Goal: Task Accomplishment & Management: Manage account settings

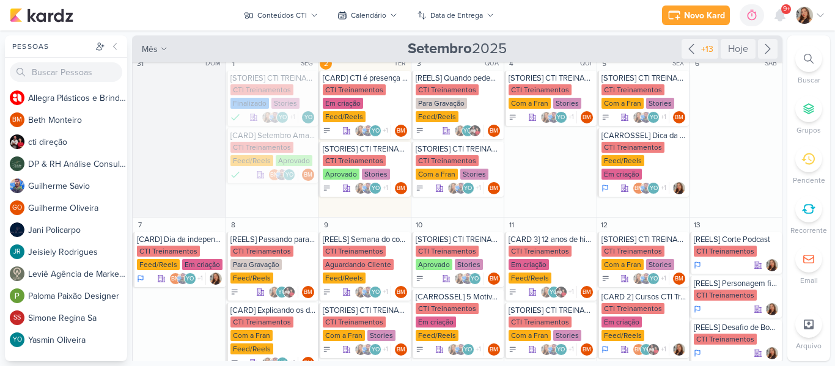
scroll to position [15, 0]
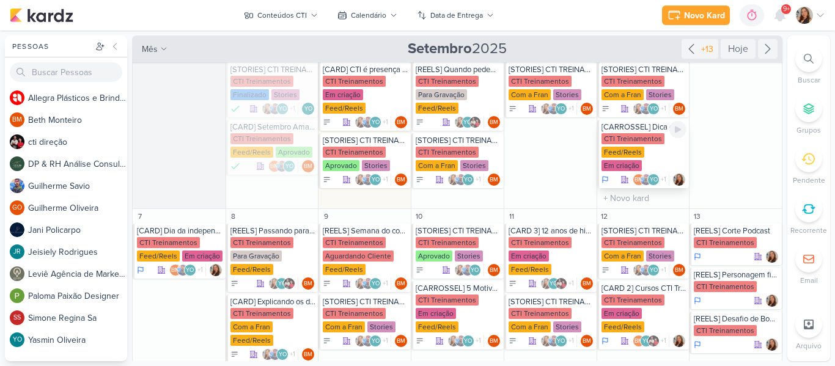
click at [643, 132] on div "[CARROSSEL] Dica da Semana CTI Treinamentos Feed/Reels Em criação BM +1" at bounding box center [643, 154] width 92 height 68
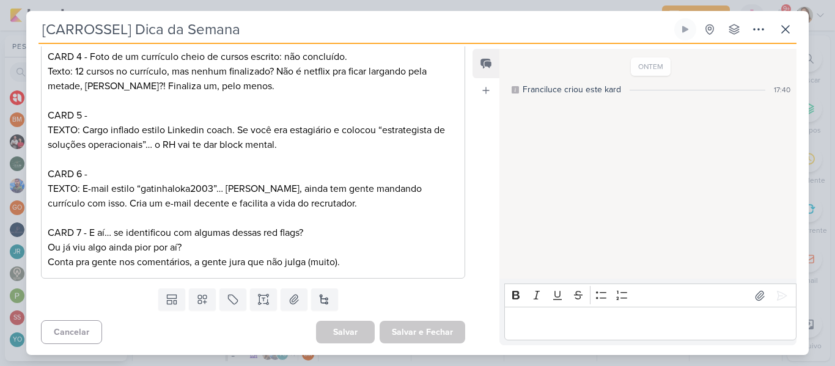
scroll to position [372, 0]
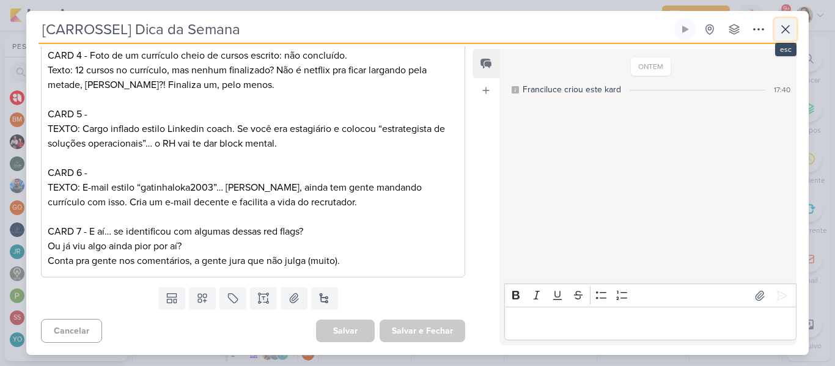
click at [788, 29] on icon at bounding box center [785, 29] width 15 height 15
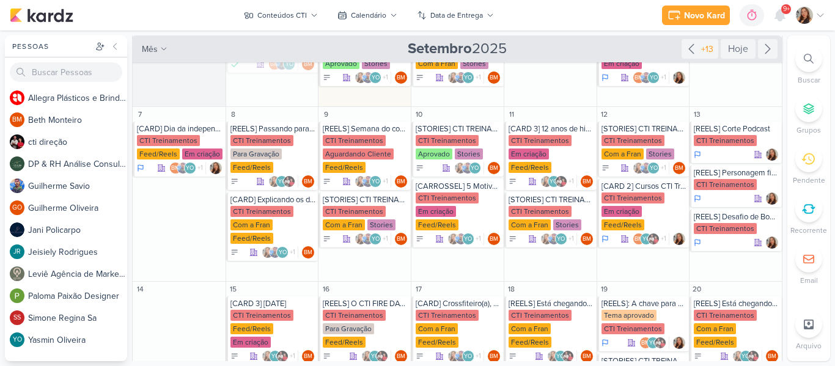
scroll to position [116, 0]
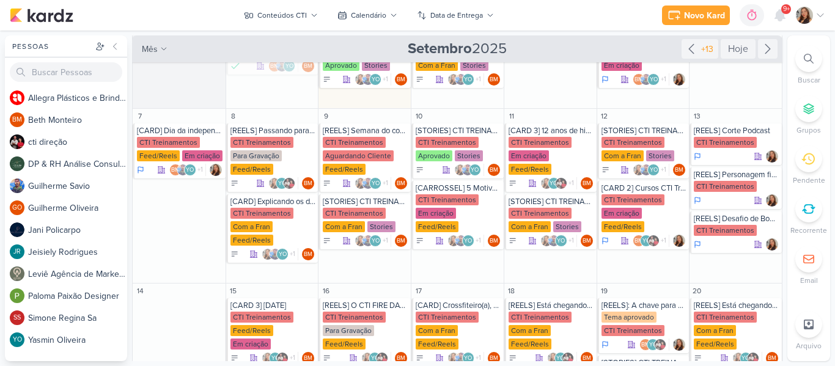
drag, startPoint x: 786, startPoint y: 138, endPoint x: 782, endPoint y: 121, distance: 17.5
click at [782, 121] on div "Pessoas [GEOGRAPHIC_DATA] A l l e g r a P l á s t i c o s e B r i n d e s P e r…" at bounding box center [417, 198] width 835 height 326
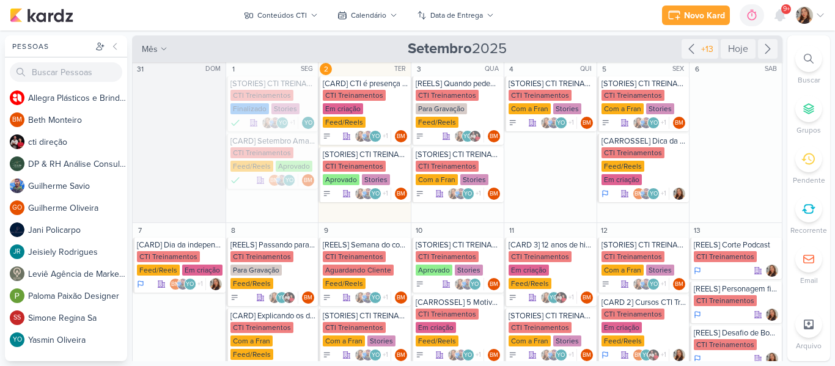
scroll to position [3, 0]
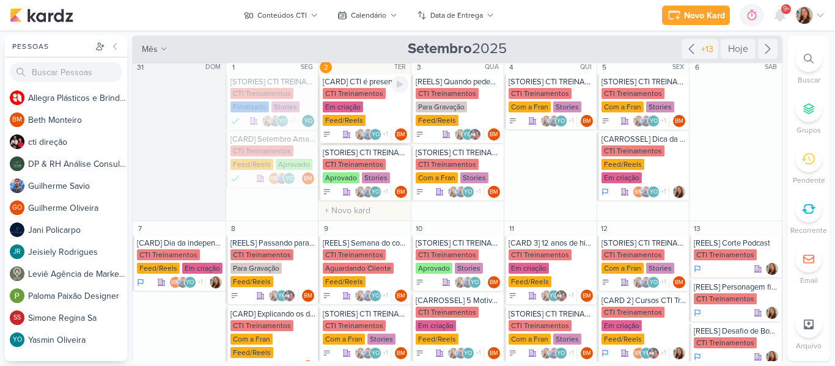
click at [377, 87] on div "[CARD] CTI é presença confirmada no "TUDO NOSSO FESTIVAL ROOTS EDITION" no Shop…" at bounding box center [365, 109] width 92 height 68
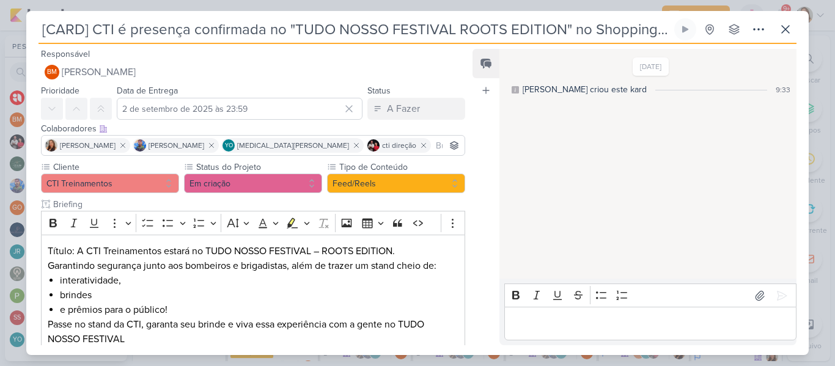
scroll to position [179, 0]
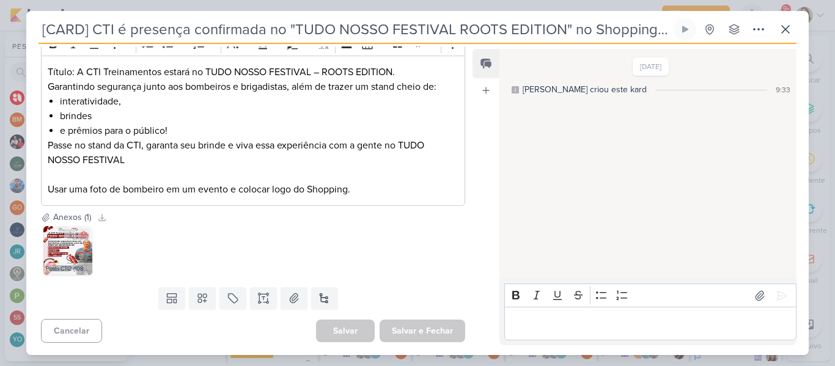
click at [61, 268] on div "Posts CTI2 (1080 x 1350 px).png" at bounding box center [67, 269] width 49 height 12
click at [76, 267] on div "Posts CTI2 (1080 x 1350 px).png" at bounding box center [67, 269] width 49 height 12
click at [73, 260] on img at bounding box center [67, 250] width 49 height 49
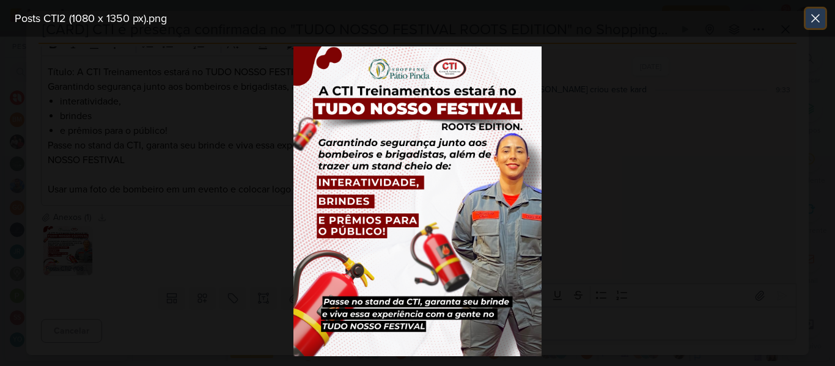
click at [816, 21] on icon at bounding box center [815, 18] width 15 height 15
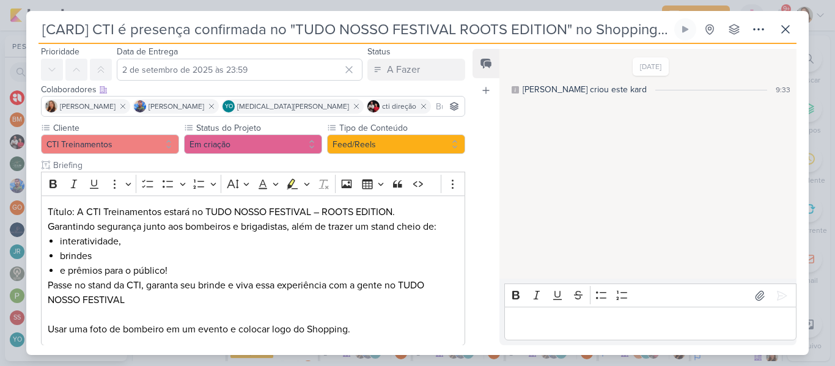
scroll to position [27, 0]
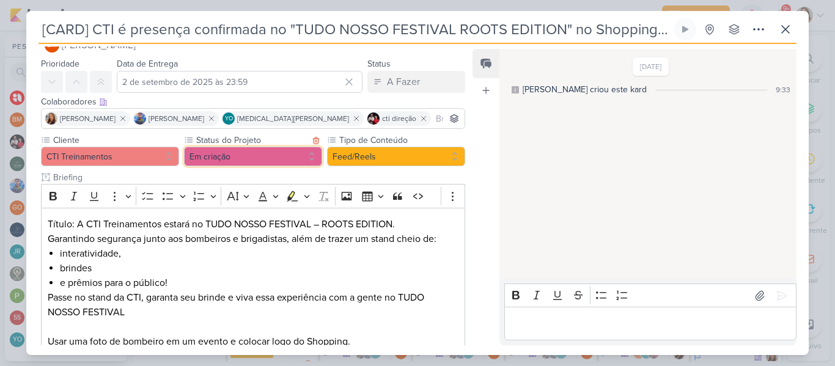
click at [304, 161] on button "Em criação" at bounding box center [253, 157] width 138 height 20
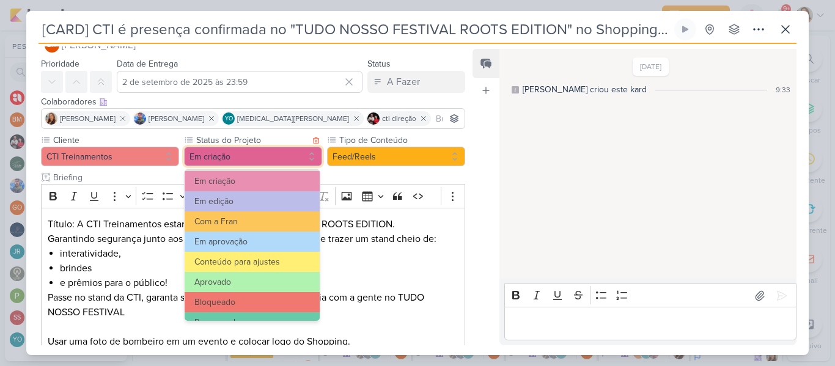
scroll to position [138, 0]
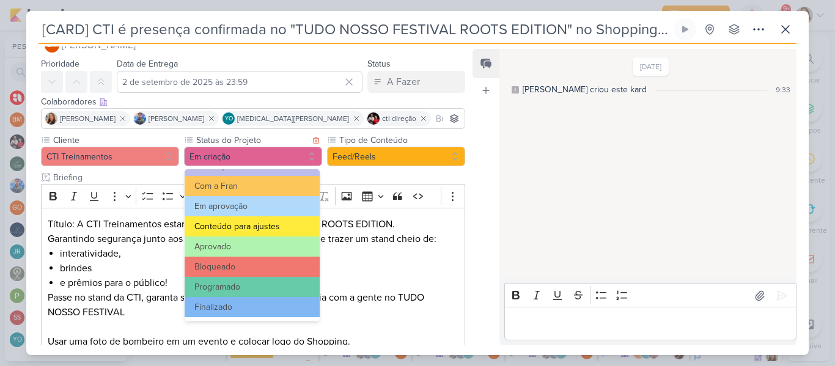
click at [274, 223] on button "Conteúdo para ajustes" at bounding box center [252, 226] width 135 height 20
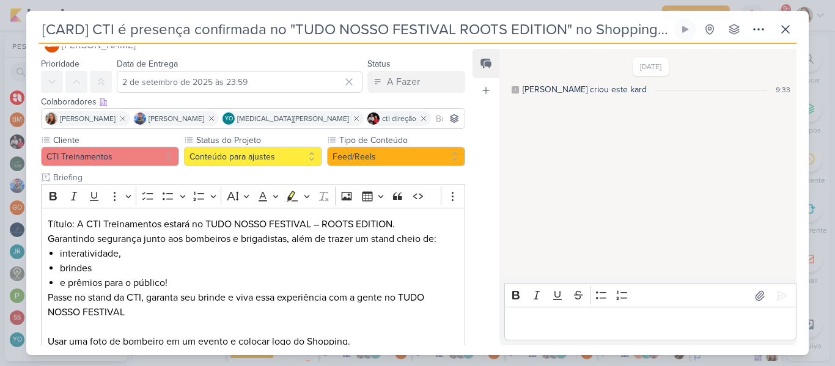
scroll to position [179, 0]
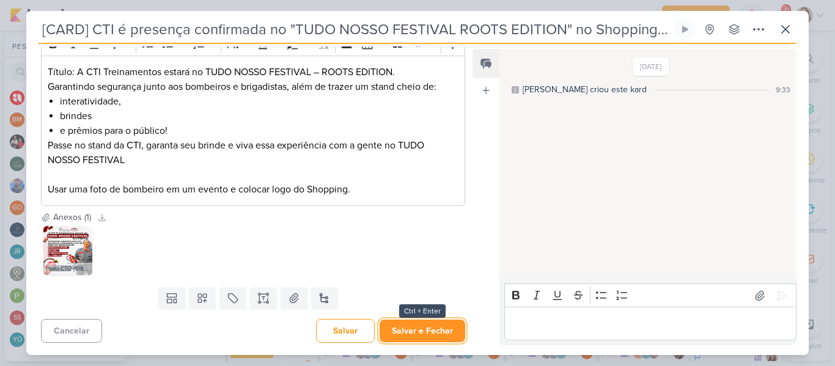
click at [440, 330] on button "Salvar e Fechar" at bounding box center [423, 331] width 86 height 23
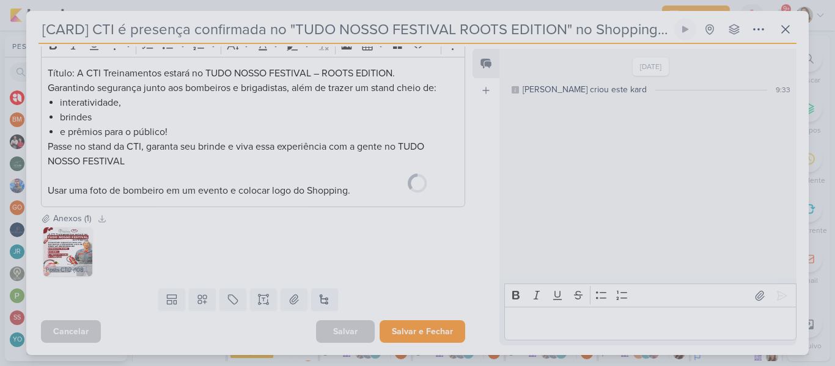
scroll to position [178, 0]
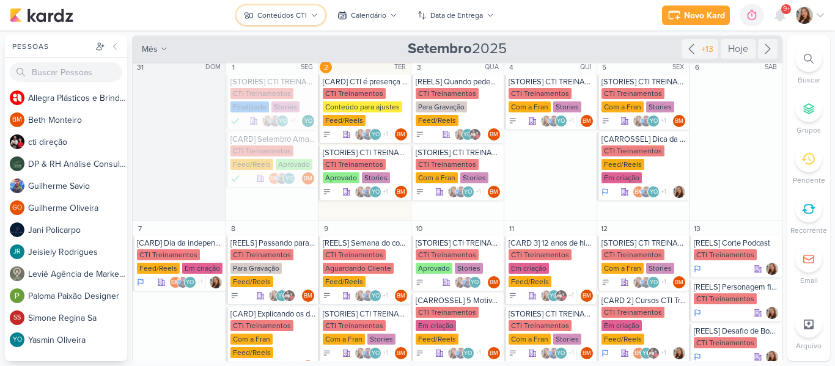
click at [306, 15] on div "Conteúdos CTI" at bounding box center [282, 15] width 50 height 11
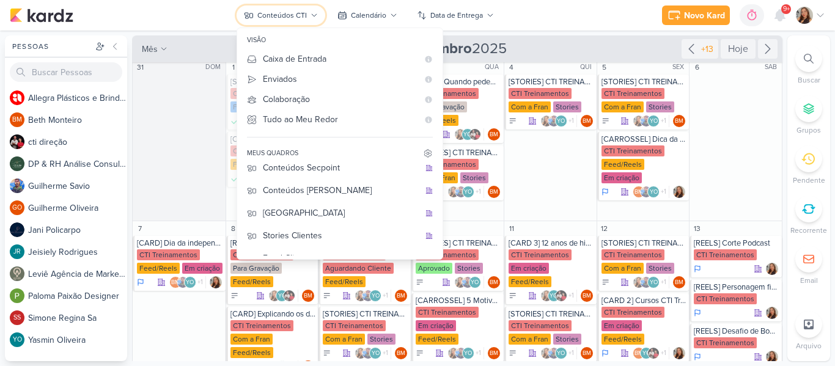
scroll to position [135, 0]
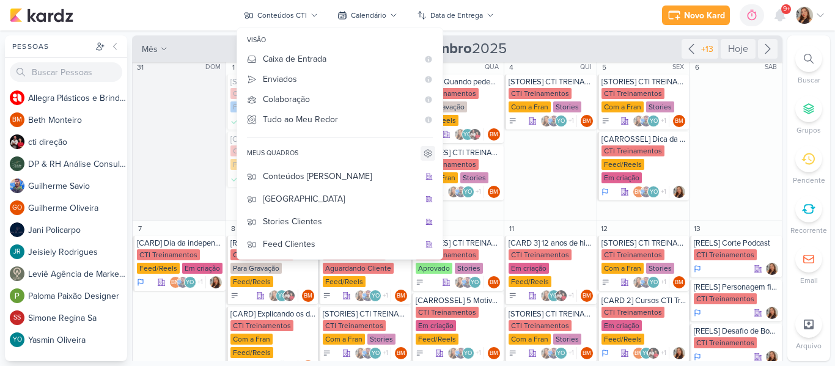
click at [423, 155] on icon at bounding box center [428, 154] width 10 height 10
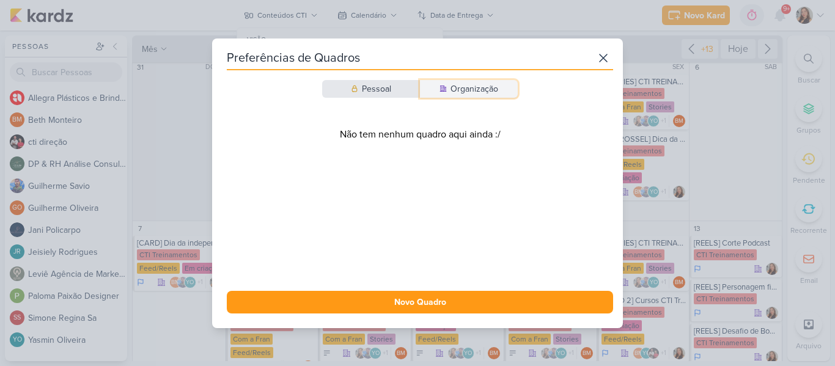
click at [467, 97] on button "Organização" at bounding box center [469, 89] width 98 height 18
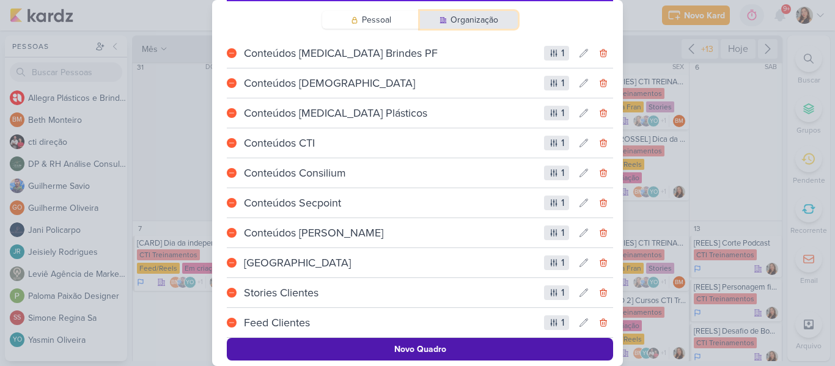
scroll to position [40, 0]
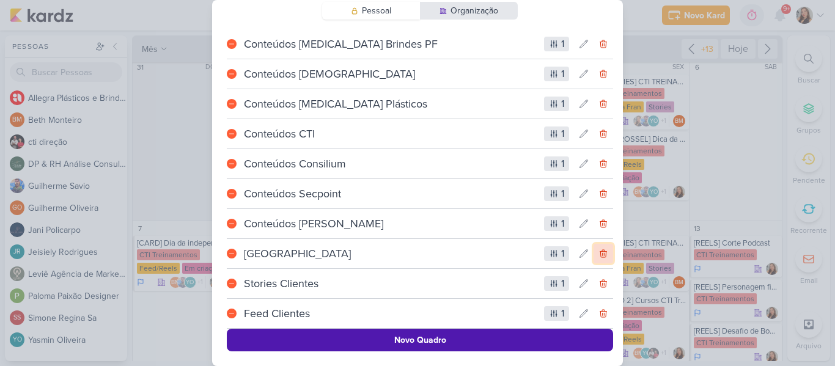
click at [599, 254] on icon at bounding box center [604, 254] width 10 height 10
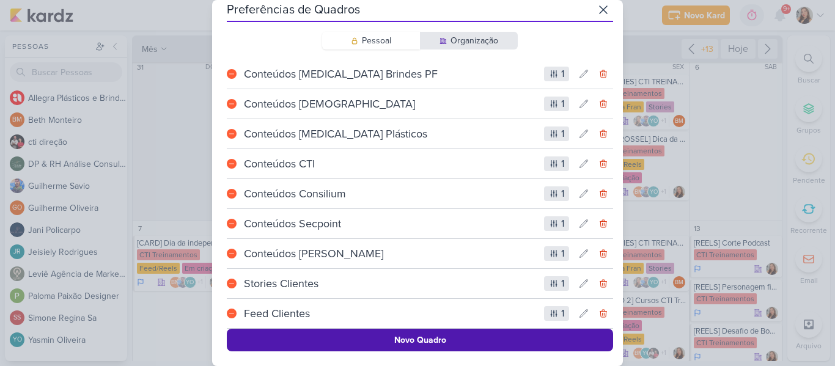
scroll to position [113, 0]
click at [599, 12] on icon at bounding box center [603, 9] width 15 height 15
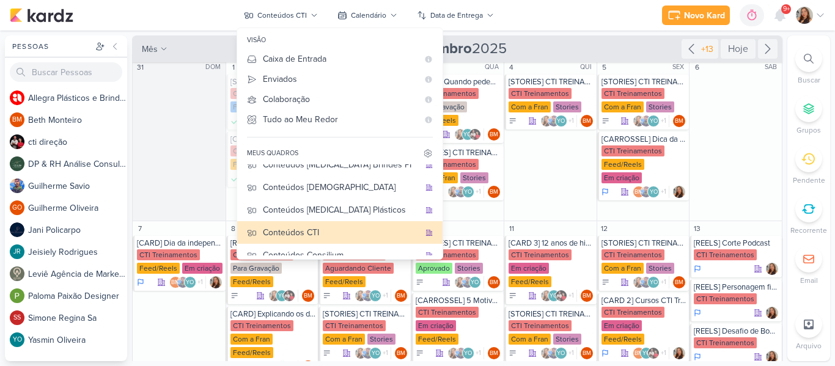
scroll to position [0, 0]
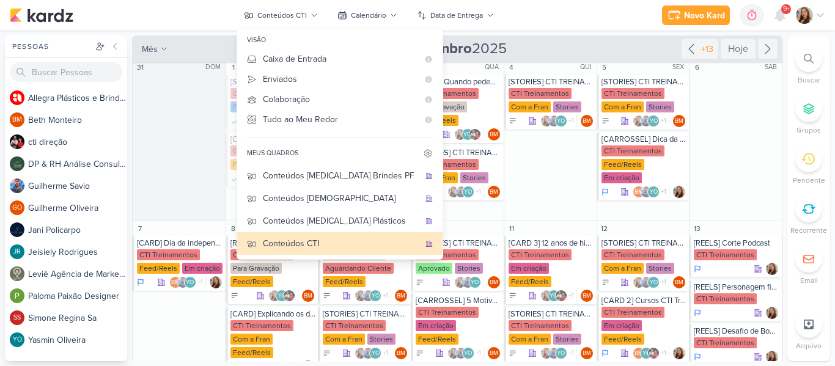
click at [538, 15] on div "Novo Kard Ctrl + k 0h0m Sessão desligada... Hoje 0h0m Semana 0h0m Mês 0h0m" at bounding box center [418, 15] width 816 height 31
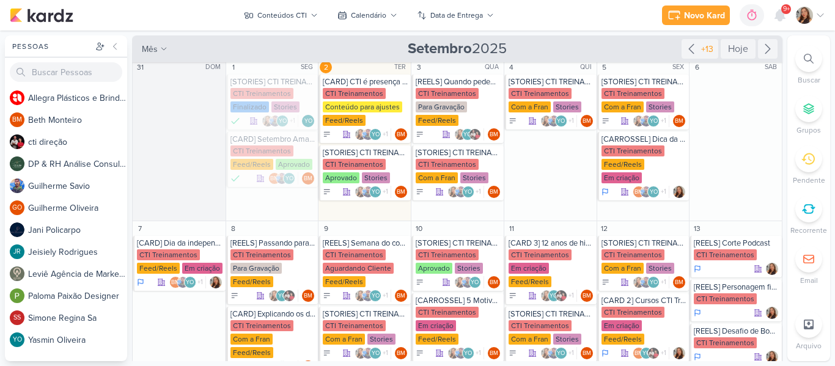
click at [518, 12] on div "Novo Kard Ctrl + k 0h0m Sessão desligada... Hoje 0h0m Semana 0h0m Mês 0h0m" at bounding box center [418, 15] width 816 height 31
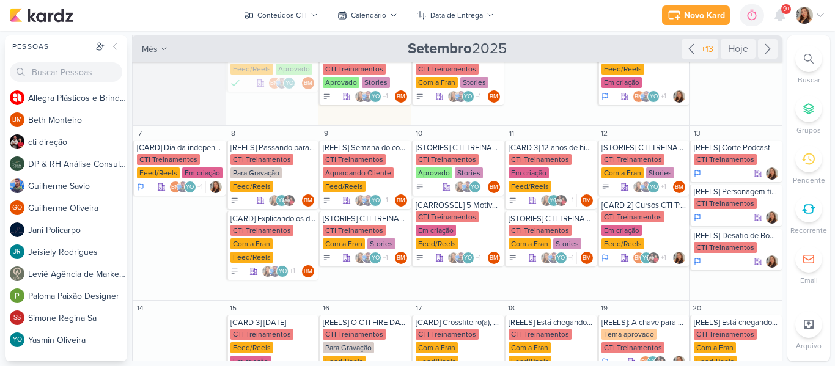
scroll to position [95, 0]
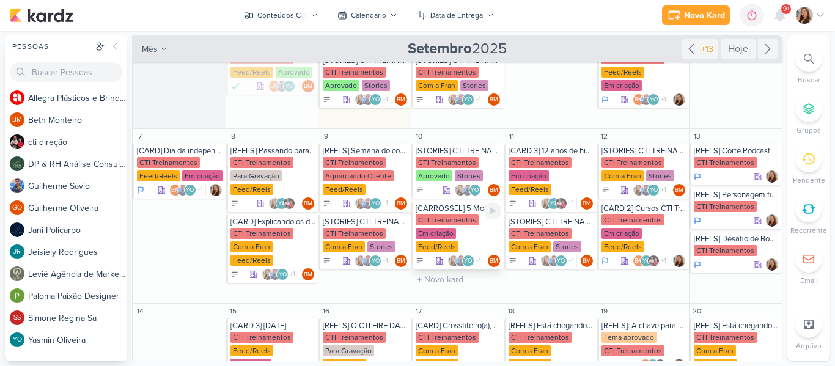
click at [442, 211] on div "[CARROSSEL] 5 Motivos para participar do CTI Fire Day" at bounding box center [459, 209] width 86 height 10
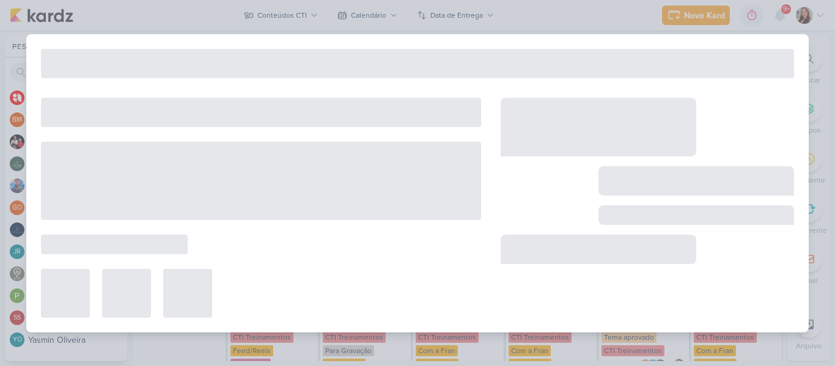
type input "[CARROSSEL] 5 Motivos para participar do CTI Fire Day"
type input "10 de setembro de 2025 às 23:59"
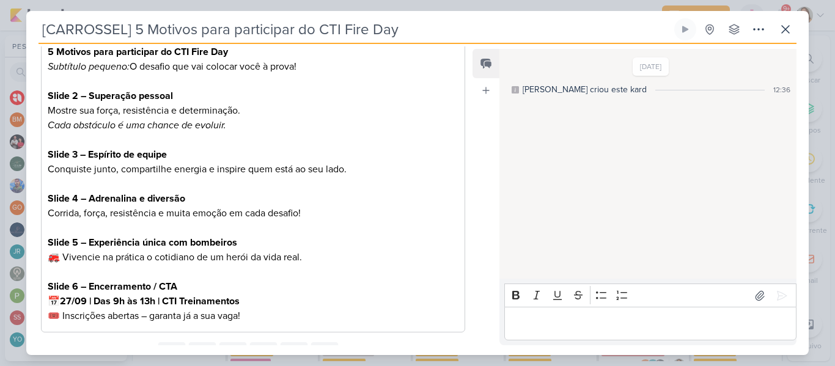
scroll to position [222, 0]
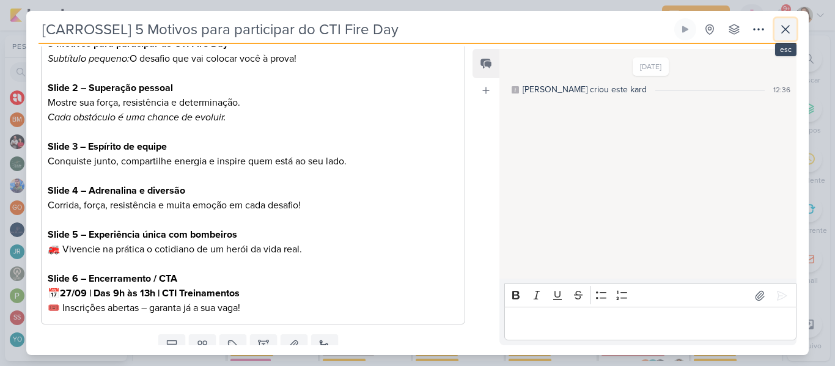
click at [776, 31] on button at bounding box center [786, 29] width 22 height 22
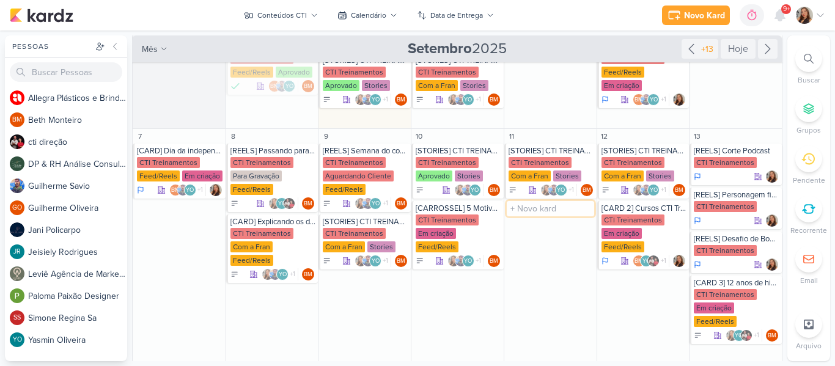
click at [541, 212] on input "text" at bounding box center [550, 208] width 87 height 15
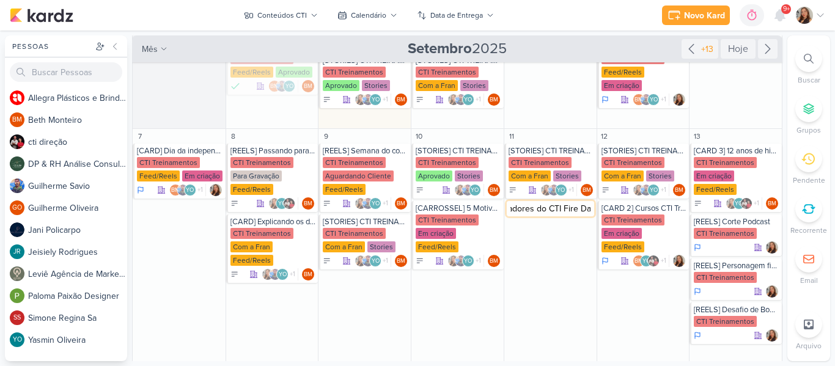
type input "[CARROSSEL] Primeiros patrocinadores do CTI Fire Day"
click at [534, 211] on div "[CARROSSEL] Primeiros patrocinadores do CTI Fire Day" at bounding box center [552, 209] width 86 height 10
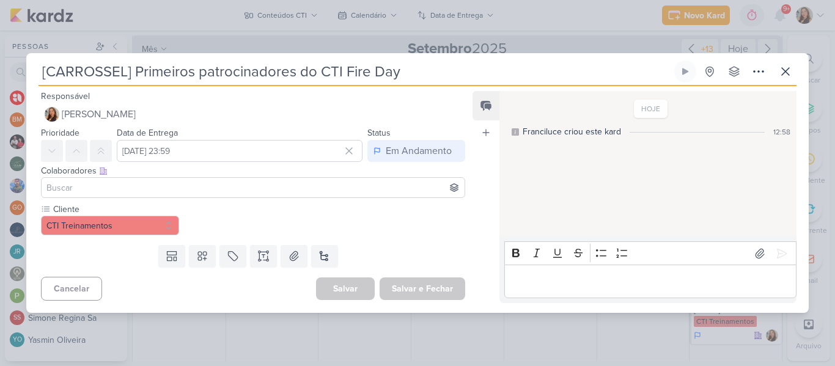
click at [148, 191] on input at bounding box center [253, 187] width 418 height 15
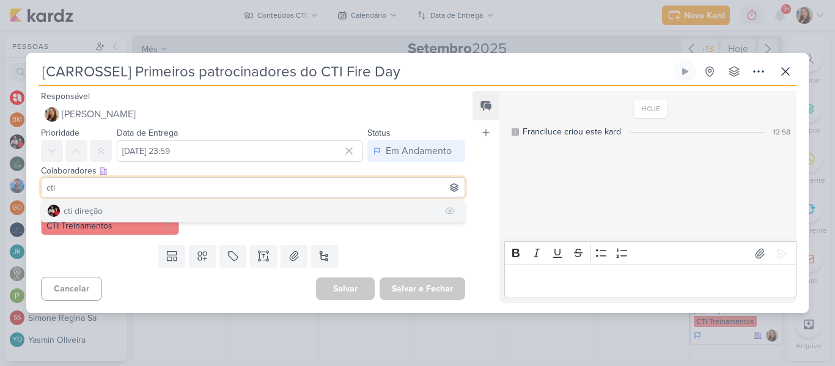
type input "cti"
click at [147, 210] on button "cti direção" at bounding box center [253, 211] width 423 height 22
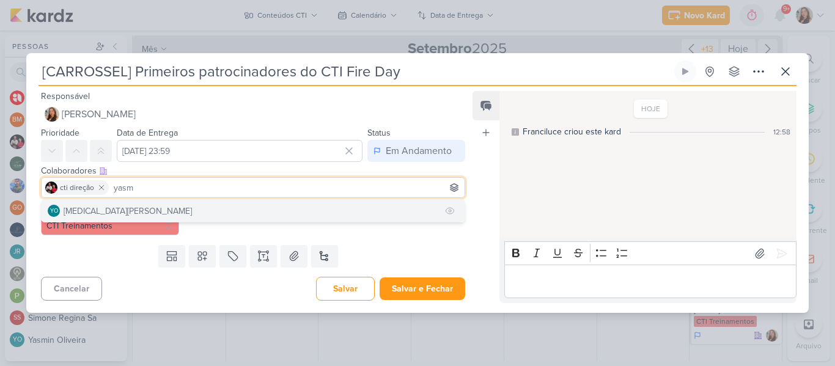
type input "yasm"
click at [149, 210] on button "YO [MEDICAL_DATA][PERSON_NAME]" at bounding box center [253, 211] width 423 height 22
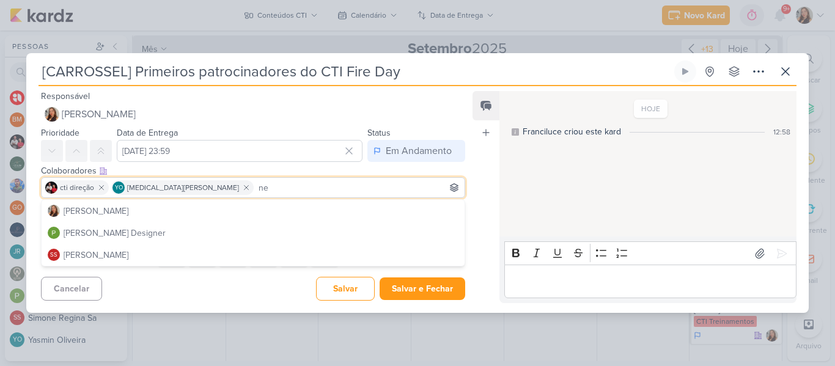
type input "n"
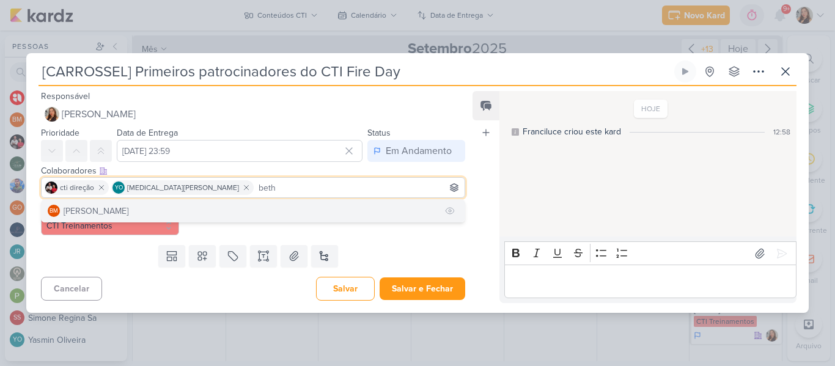
type input "beth"
click at [171, 212] on button "BM [GEOGRAPHIC_DATA]" at bounding box center [253, 211] width 423 height 22
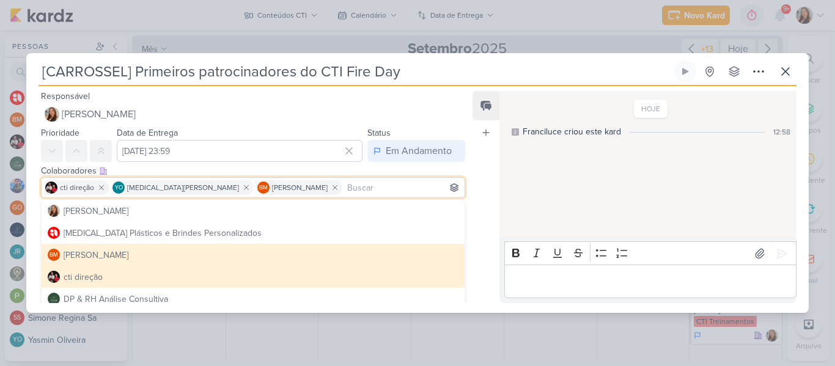
click at [482, 217] on div "Feed Atrelar email Solte o email para atrelar ao kard" at bounding box center [486, 197] width 27 height 212
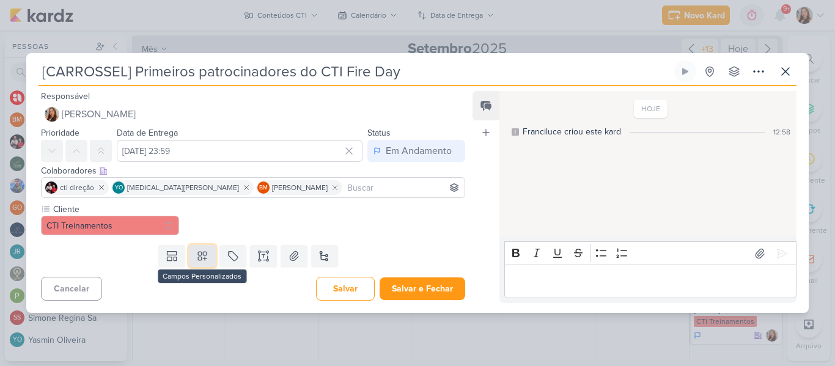
click at [209, 257] on button at bounding box center [202, 256] width 27 height 22
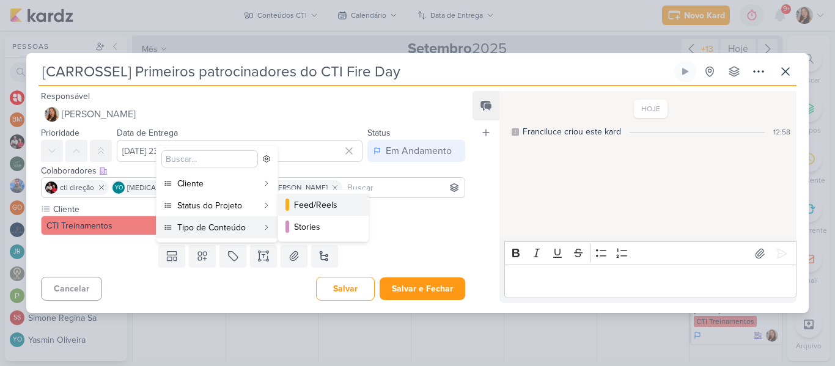
click at [289, 212] on button "Feed/Reels" at bounding box center [323, 205] width 90 height 22
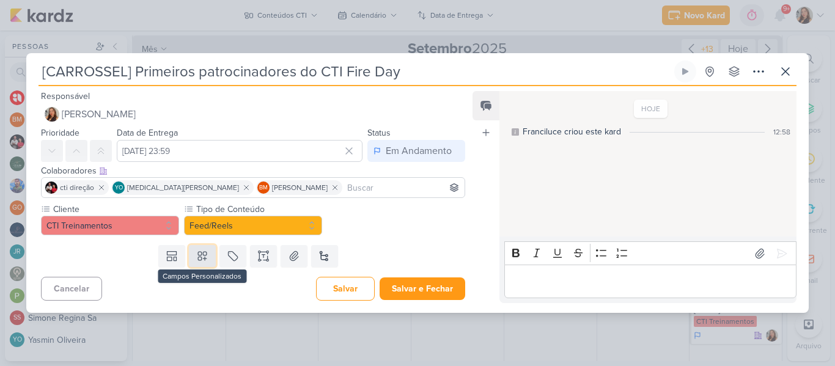
click at [205, 257] on icon at bounding box center [202, 256] width 12 height 12
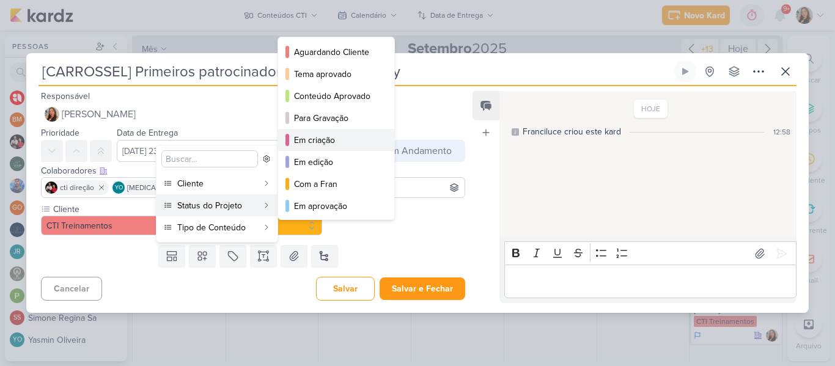
click at [307, 146] on div "Em criação" at bounding box center [337, 140] width 86 height 13
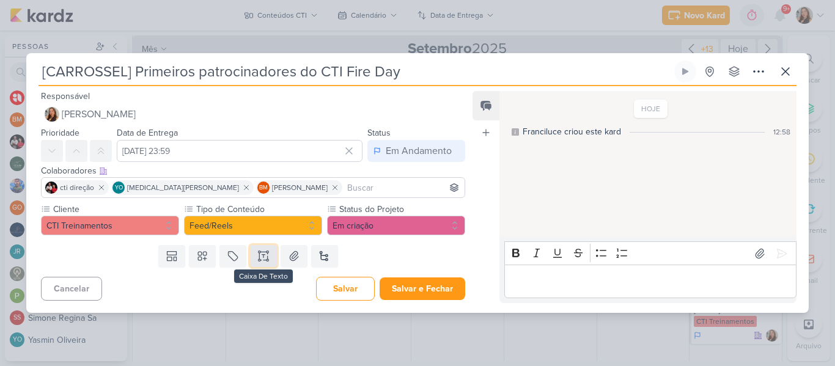
click at [257, 262] on icon at bounding box center [263, 256] width 12 height 12
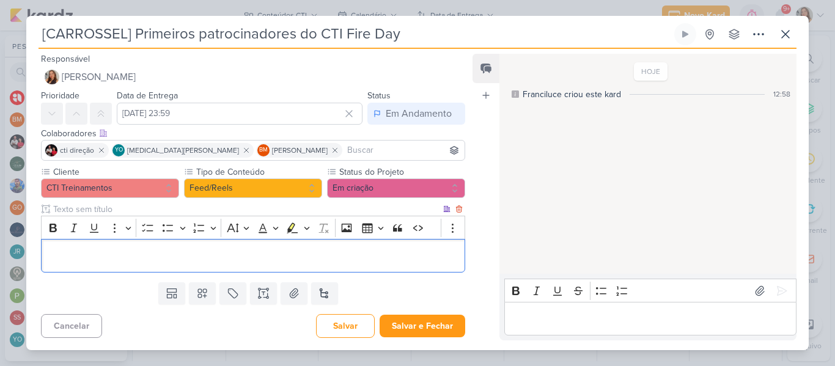
click at [230, 254] on p "Editor editing area: main" at bounding box center [253, 256] width 411 height 15
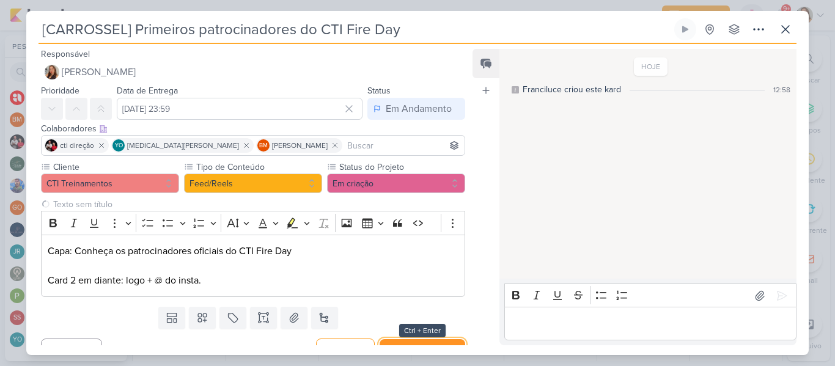
click at [412, 342] on button "Salvar e Fechar" at bounding box center [423, 350] width 86 height 23
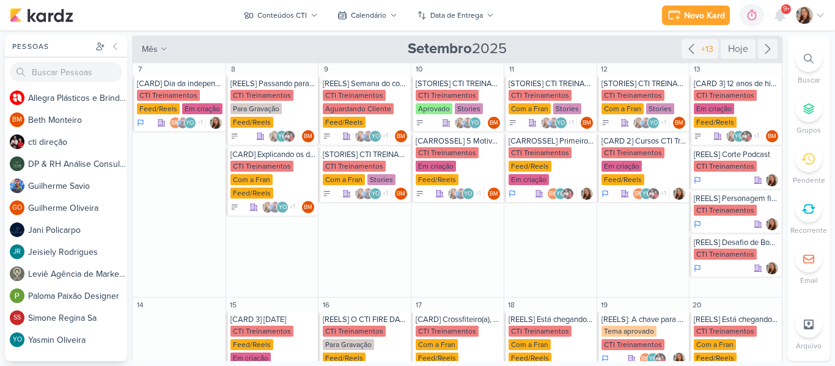
scroll to position [161, 0]
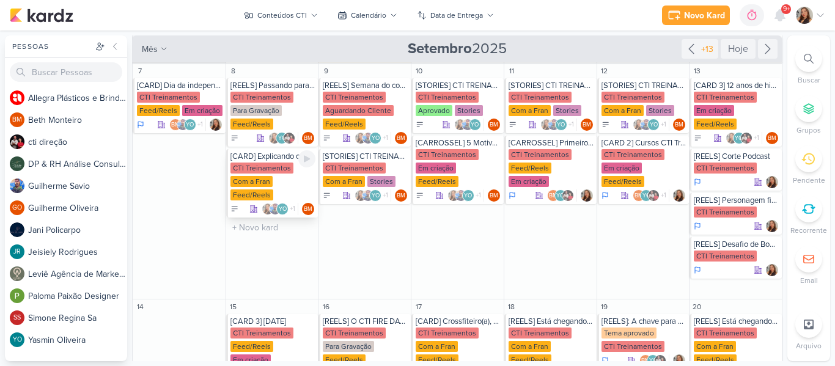
click at [258, 187] on div "CTI Treinamentos Com a Fran Feed/Reels" at bounding box center [274, 182] width 86 height 39
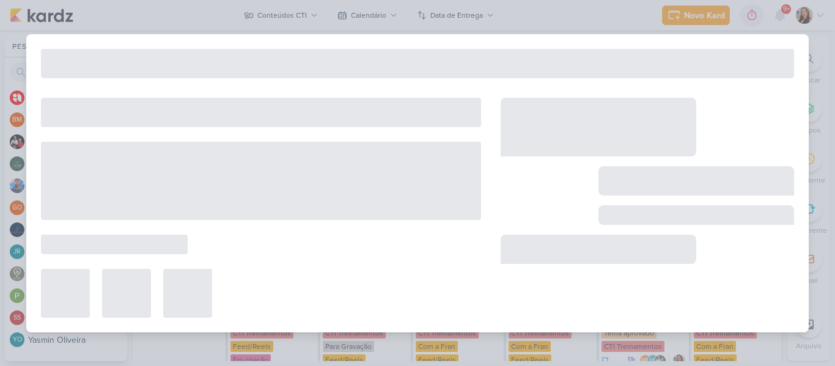
type input "[CARD] Explicando os desafios"
type input "[DATE] 23:59"
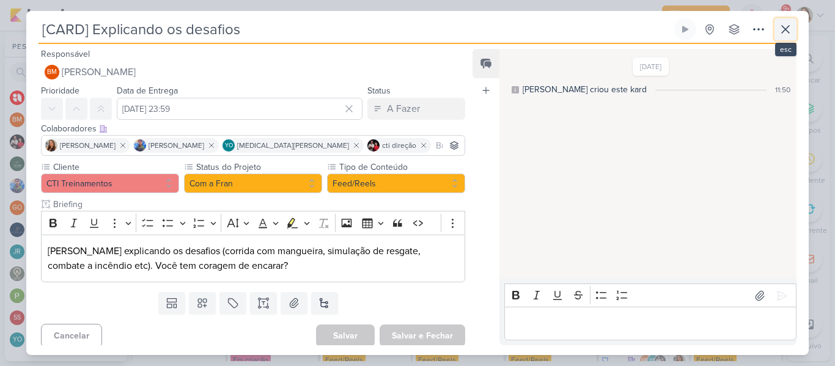
click at [779, 36] on icon at bounding box center [785, 29] width 15 height 15
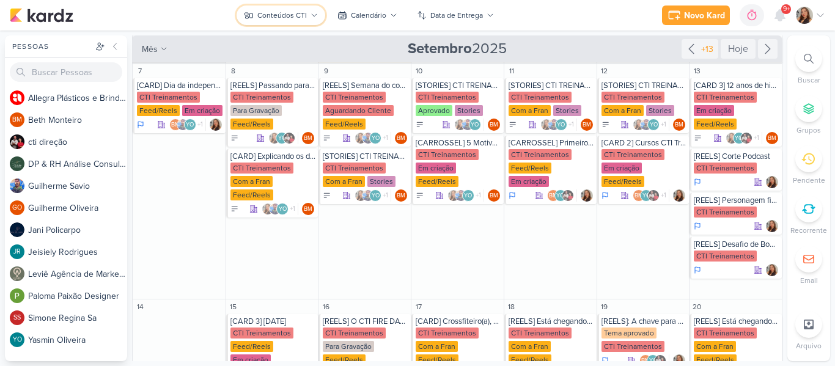
click at [289, 14] on div "Conteúdos CTI" at bounding box center [282, 15] width 50 height 11
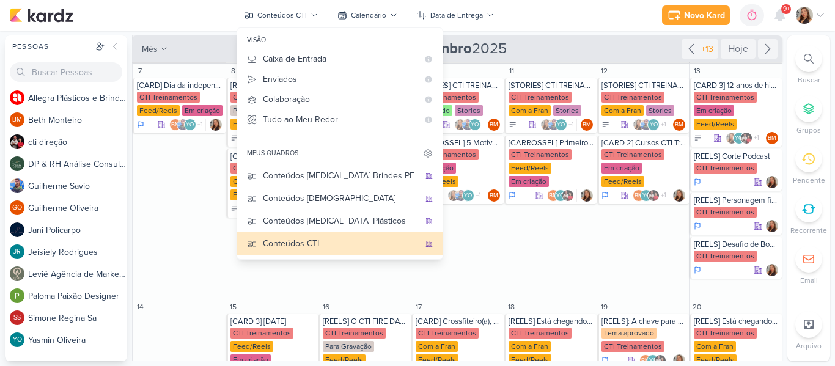
click at [534, 26] on div "Novo Kard Ctrl + k 0h0m Sessão desligada... Hoje 0h0m Semana 0h0m Mês 0h0m" at bounding box center [418, 15] width 816 height 31
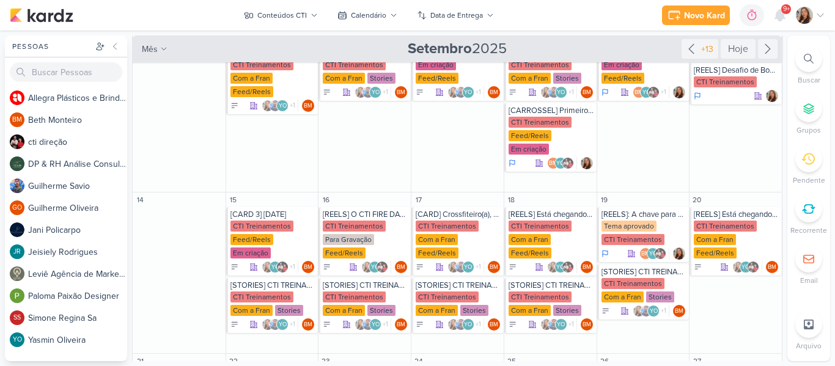
scroll to position [265, 0]
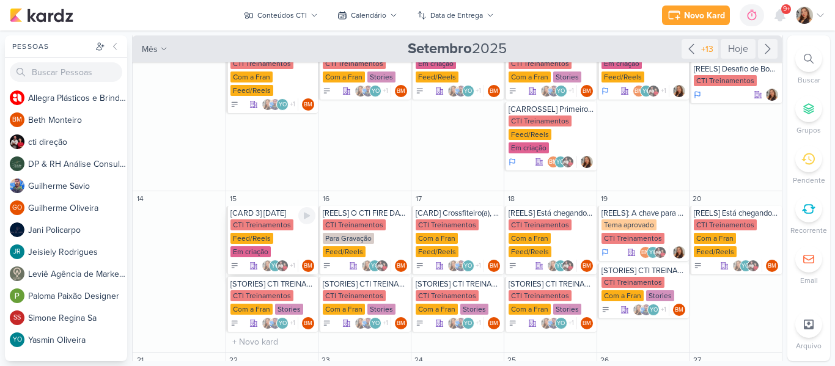
click at [273, 220] on div "CTI Treinamentos" at bounding box center [262, 225] width 63 height 11
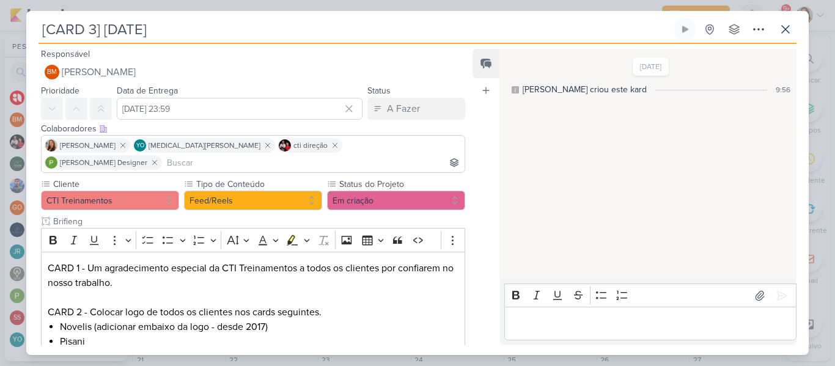
click at [98, 29] on input "[CARD 3] [DATE]" at bounding box center [355, 29] width 633 height 22
click at [97, 30] on input "[CARD 3] [DATE]" at bounding box center [355, 29] width 633 height 22
click at [86, 30] on input "[CARD 1] [DATE]" at bounding box center [355, 29] width 633 height 22
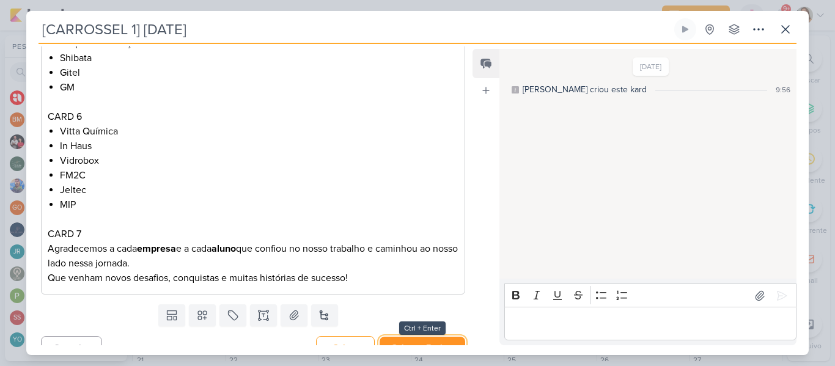
click at [448, 337] on button "Salvar e Fechar" at bounding box center [423, 348] width 86 height 23
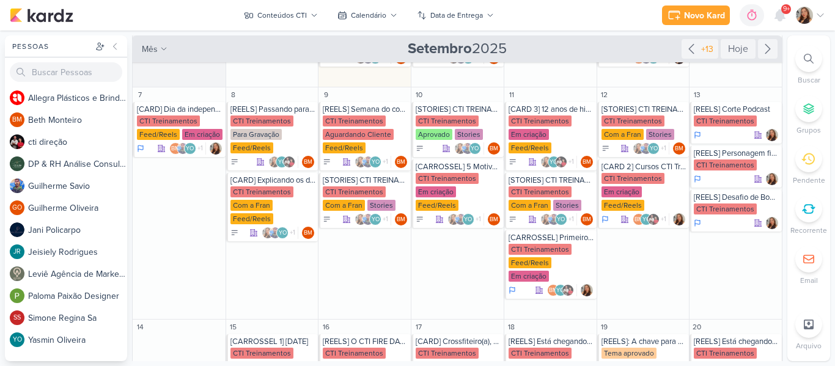
scroll to position [141, 0]
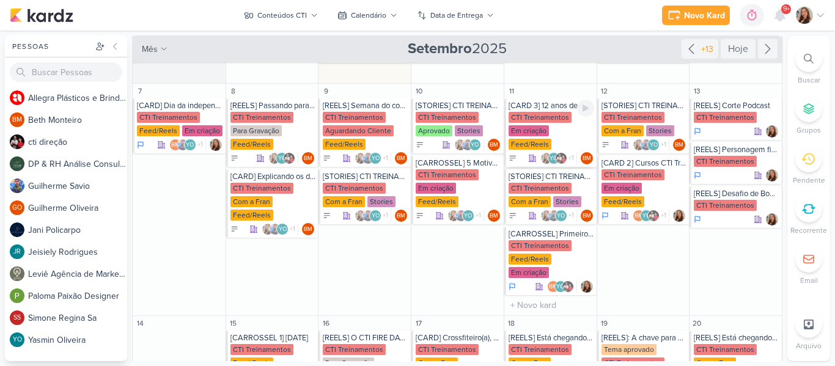
click at [547, 111] on div "[CARD 3] 12 anos de história CTI Treinamentos Em criação Feed/Reels YO +1" at bounding box center [550, 132] width 92 height 68
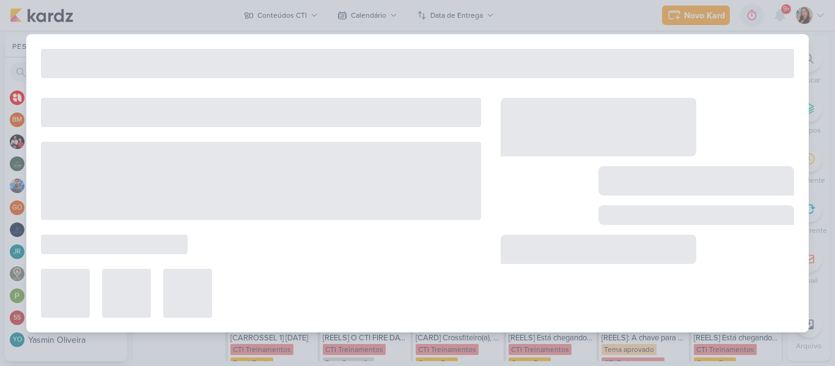
type input "[CARD 3] 12 anos de história"
type input "[DATE] 23:59"
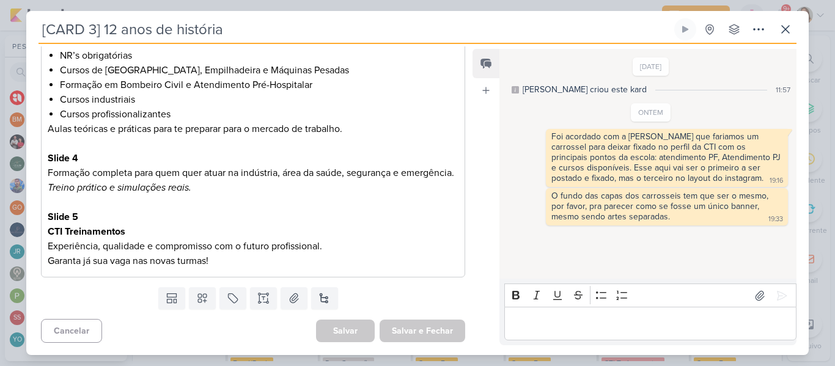
scroll to position [0, 0]
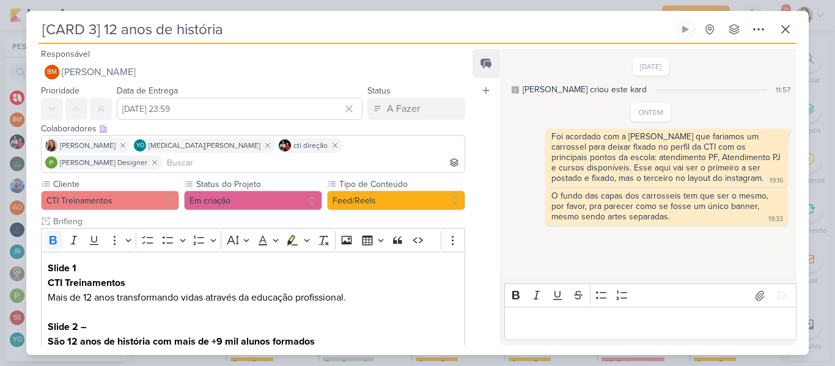
click at [87, 28] on input "[CARD 3] 12 anos de história" at bounding box center [355, 29] width 633 height 22
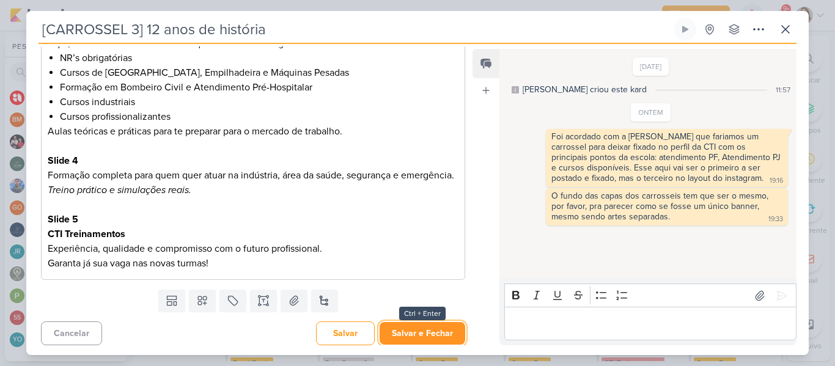
click at [447, 330] on button "Salvar e Fechar" at bounding box center [423, 333] width 86 height 23
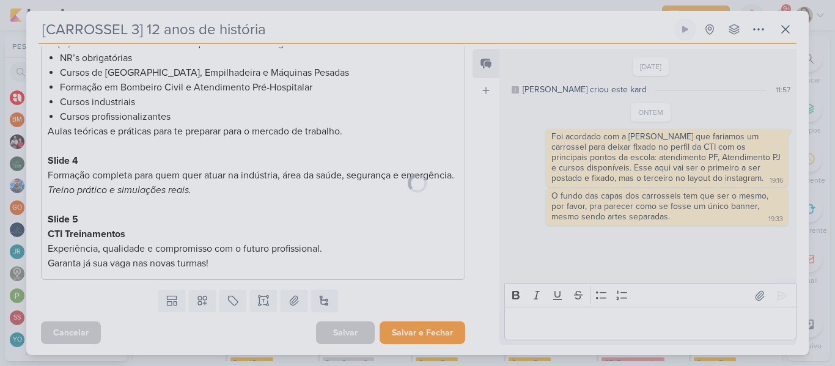
scroll to position [356, 0]
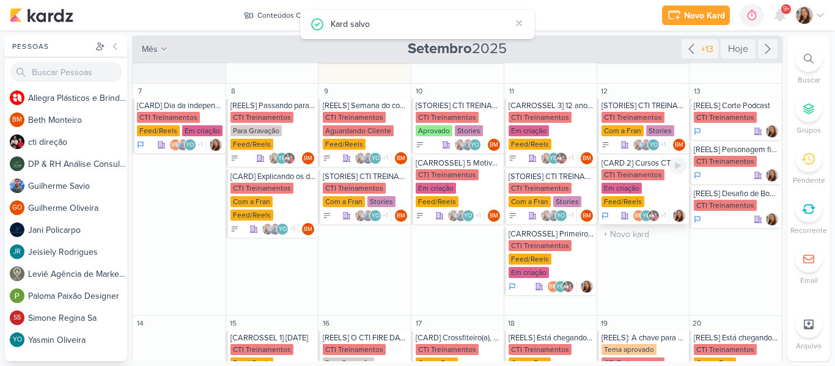
click at [637, 171] on div "CTI Treinamentos" at bounding box center [633, 174] width 63 height 11
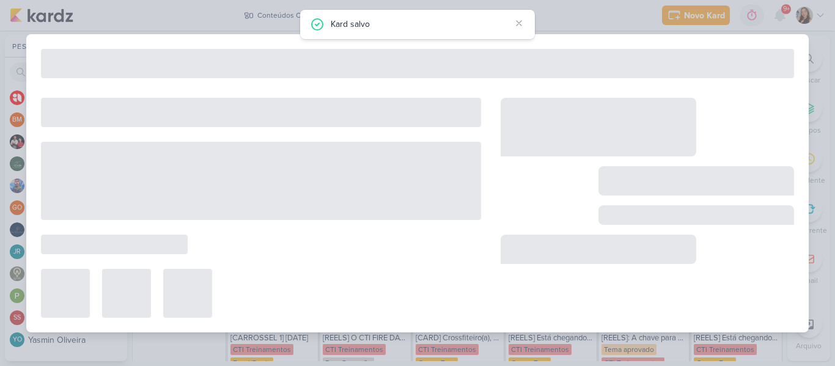
type input "[CARD 2] Cursos CTI Treinamentos"
type input "[DATE] 23:59"
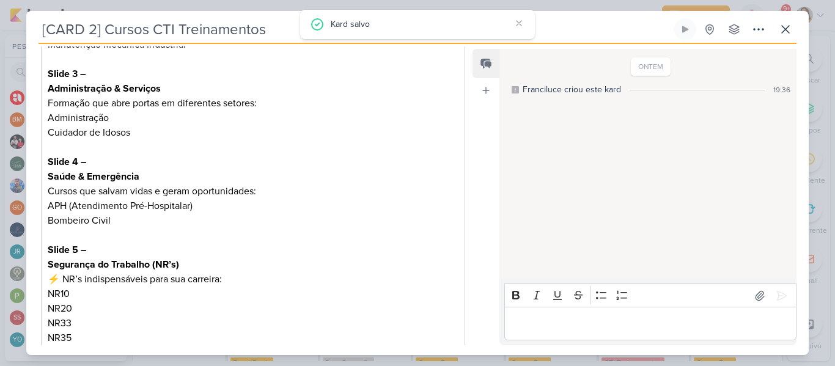
scroll to position [0, 0]
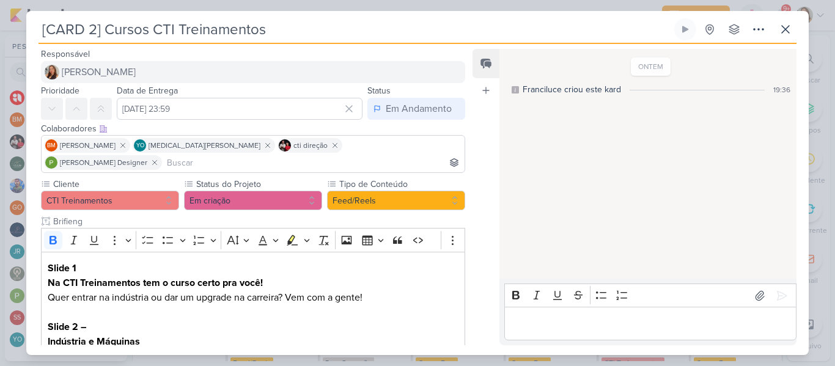
click at [89, 28] on input "[CARD 2] Cursos CTI Treinamentos" at bounding box center [355, 29] width 633 height 22
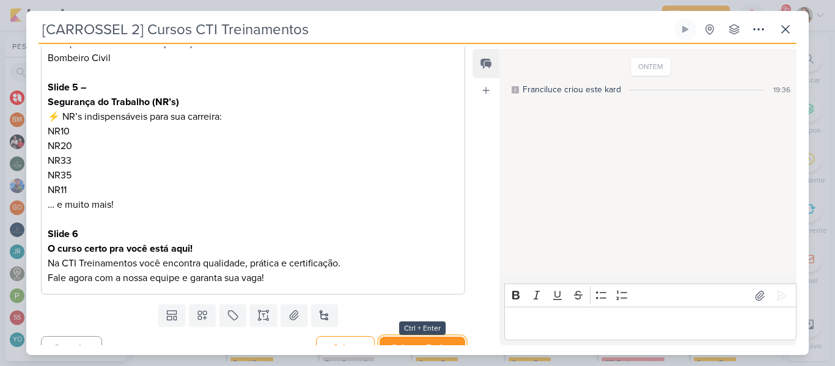
click at [423, 338] on button "Salvar e Fechar" at bounding box center [423, 348] width 86 height 23
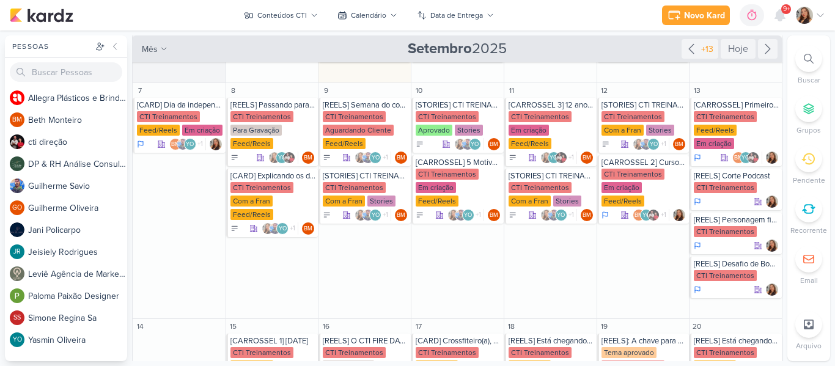
scroll to position [138, 0]
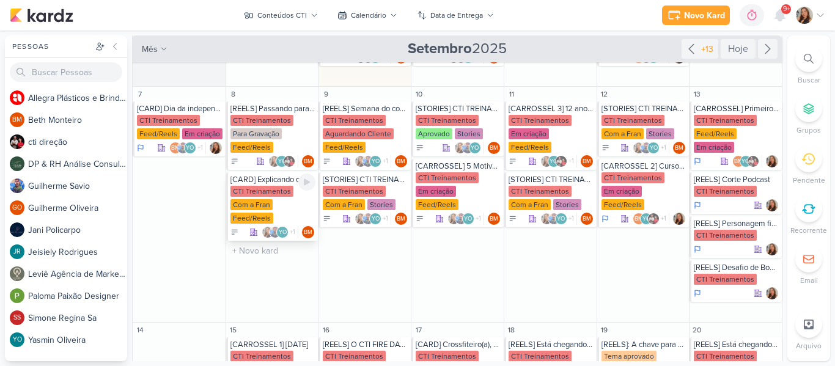
click at [263, 194] on div "CTI Treinamentos" at bounding box center [262, 191] width 63 height 11
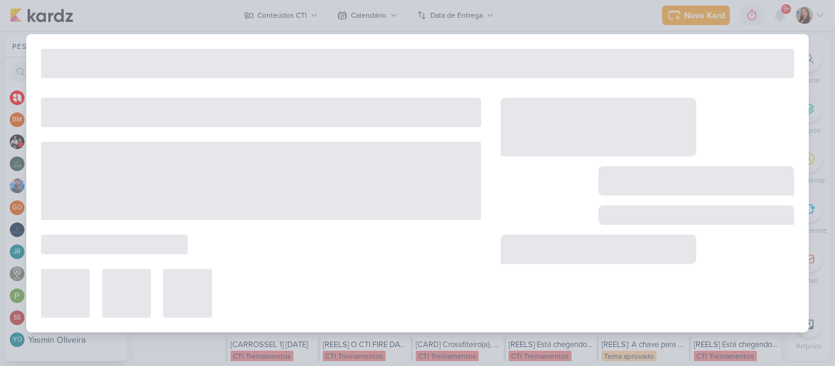
type input "[CARD] Explicando os desafios"
type input "[DATE] 23:59"
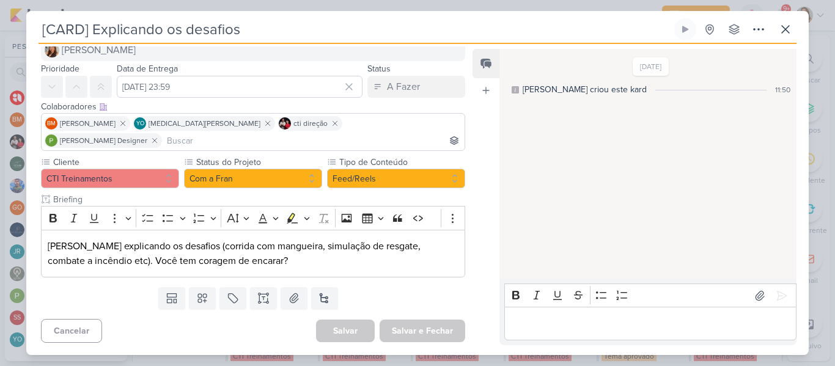
scroll to position [0, 0]
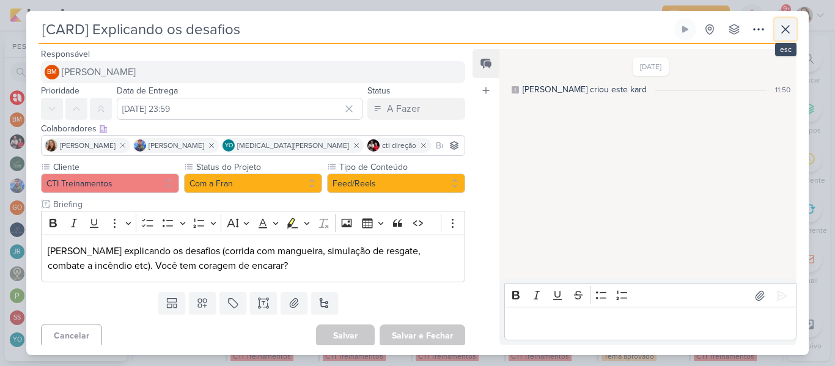
click at [781, 34] on icon at bounding box center [785, 29] width 15 height 15
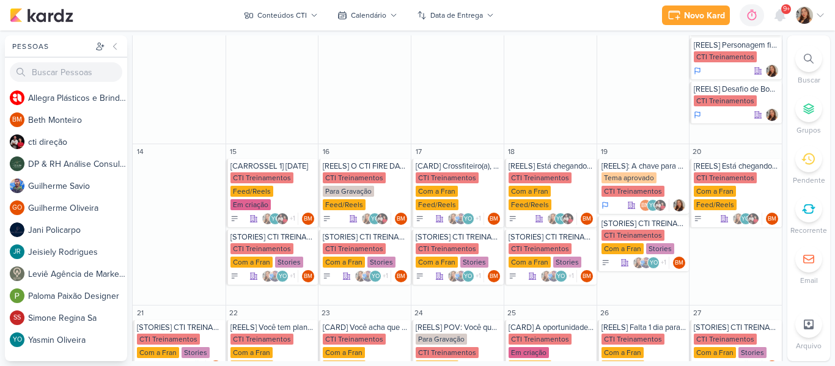
scroll to position [388, 0]
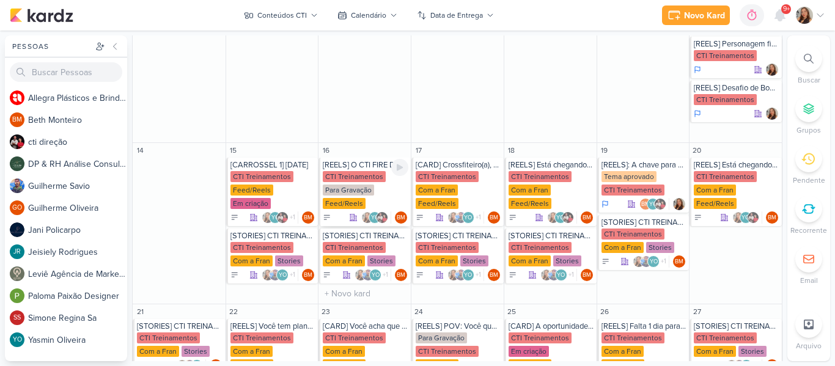
click at [353, 160] on div "[REELS] O CTI FIRE DAY ESTA CHEGANDO" at bounding box center [366, 165] width 86 height 10
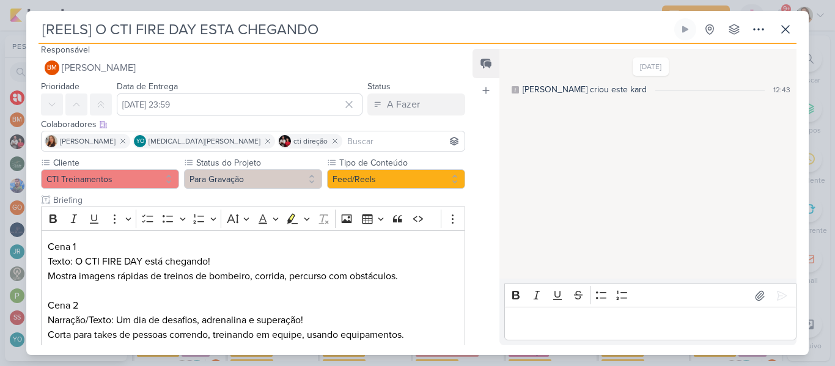
scroll to position [0, 0]
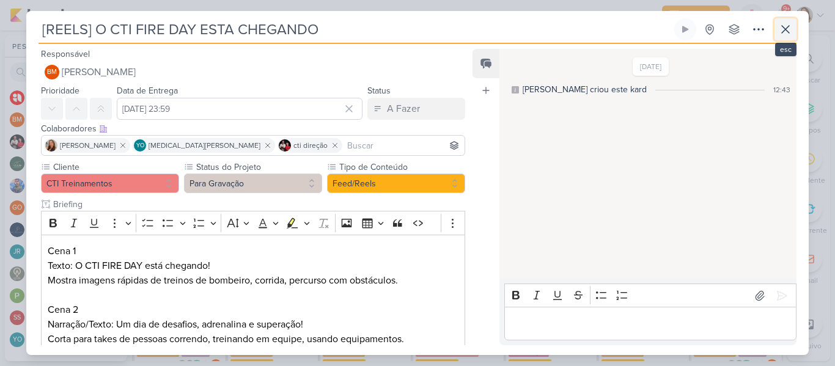
click at [793, 31] on button at bounding box center [786, 29] width 22 height 22
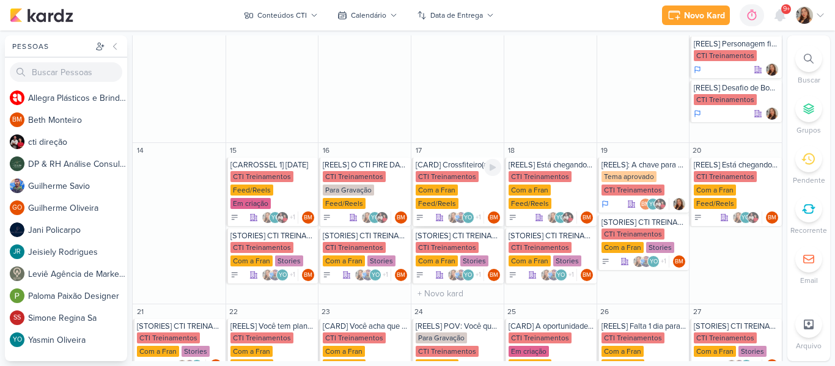
click at [434, 160] on div "[CARD] Crossfiteiro(a), você acha que já sentiu seus limites?" at bounding box center [459, 165] width 86 height 10
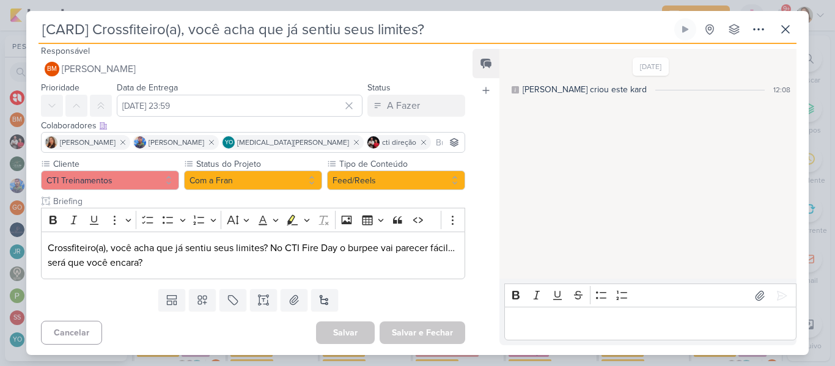
scroll to position [5, 0]
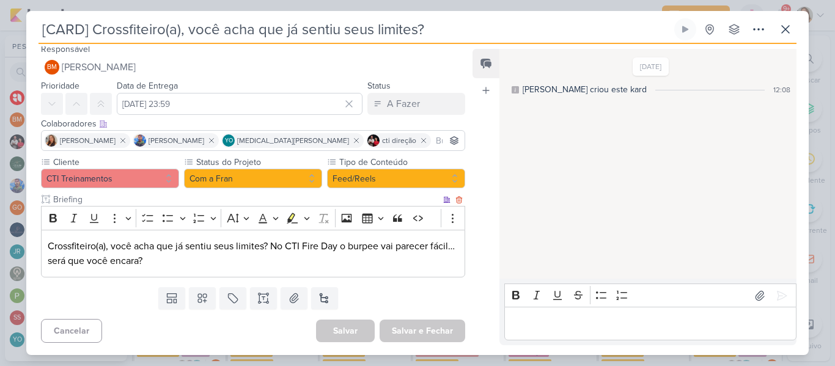
click at [322, 265] on p "Crossfiteiro(a), você acha que já sentiu seus limites? No CTI Fire Day o burpee…" at bounding box center [253, 253] width 411 height 29
click at [277, 175] on button "Com a Fran" at bounding box center [253, 179] width 138 height 20
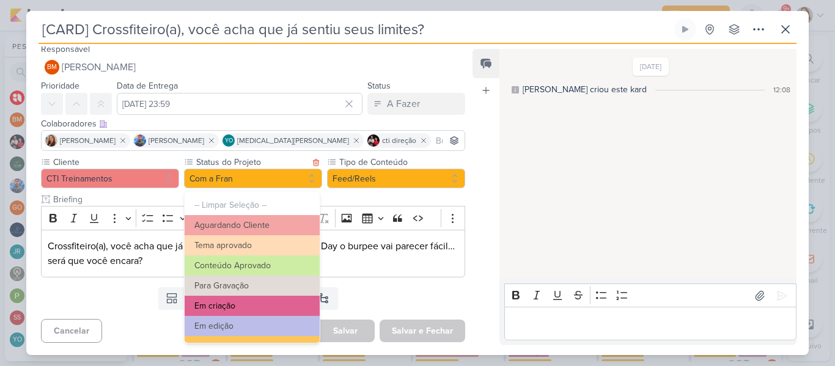
click at [291, 302] on button "Em criação" at bounding box center [252, 306] width 135 height 20
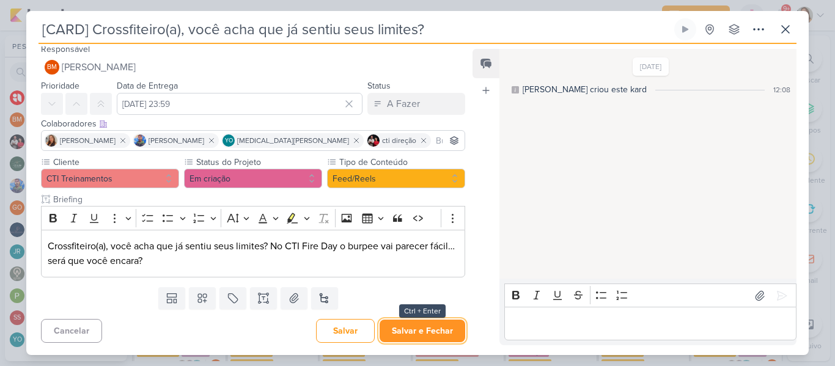
click at [413, 333] on button "Salvar e Fechar" at bounding box center [423, 331] width 86 height 23
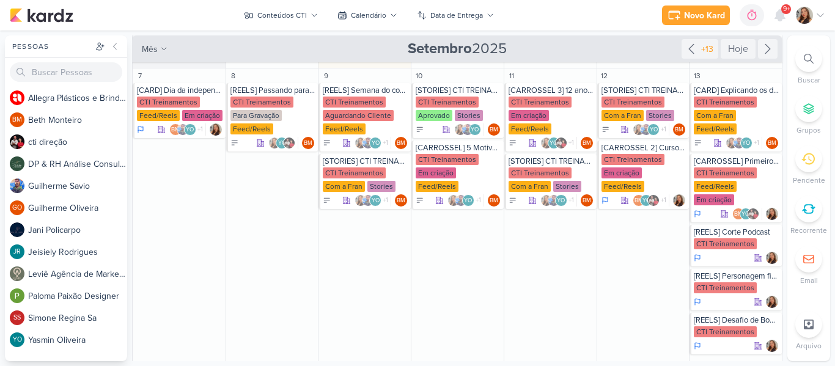
scroll to position [158, 0]
